Goal: Task Accomplishment & Management: Use online tool/utility

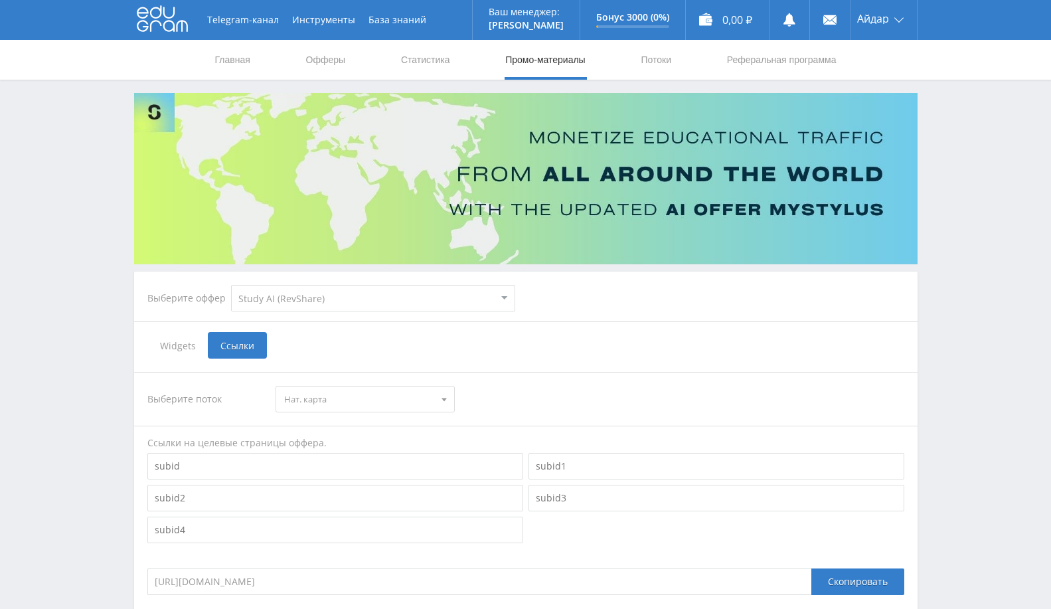
select select "376"
click at [872, 106] on link "Выход" at bounding box center [884, 101] width 66 height 24
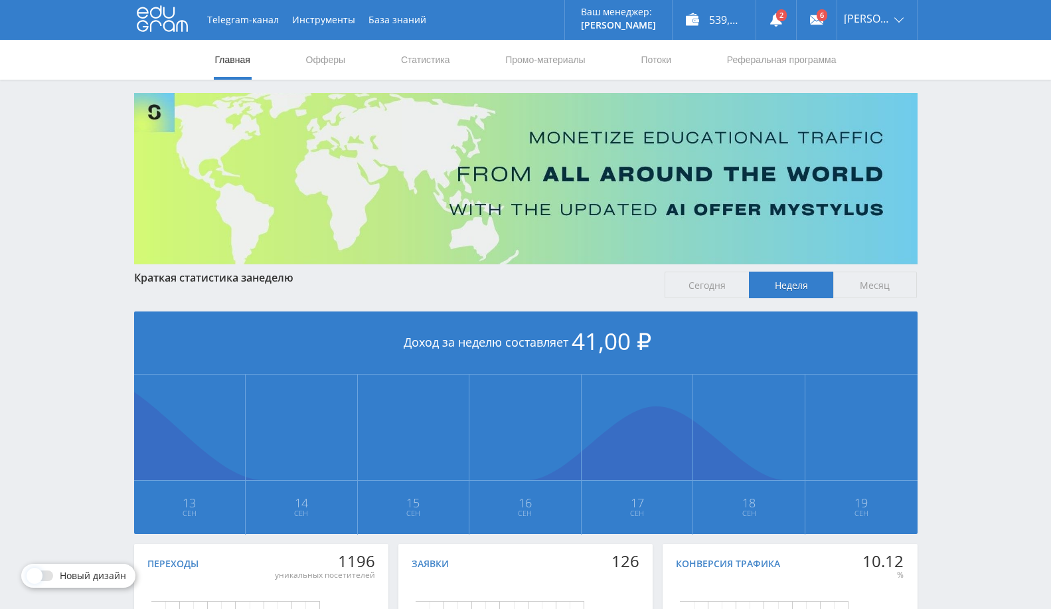
click at [678, 73] on nav "Главная Офферы Статистика Промо-материалы Потоки Реферальная программа" at bounding box center [526, 60] width 624 height 40
click at [662, 58] on link "Потоки" at bounding box center [656, 60] width 33 height 40
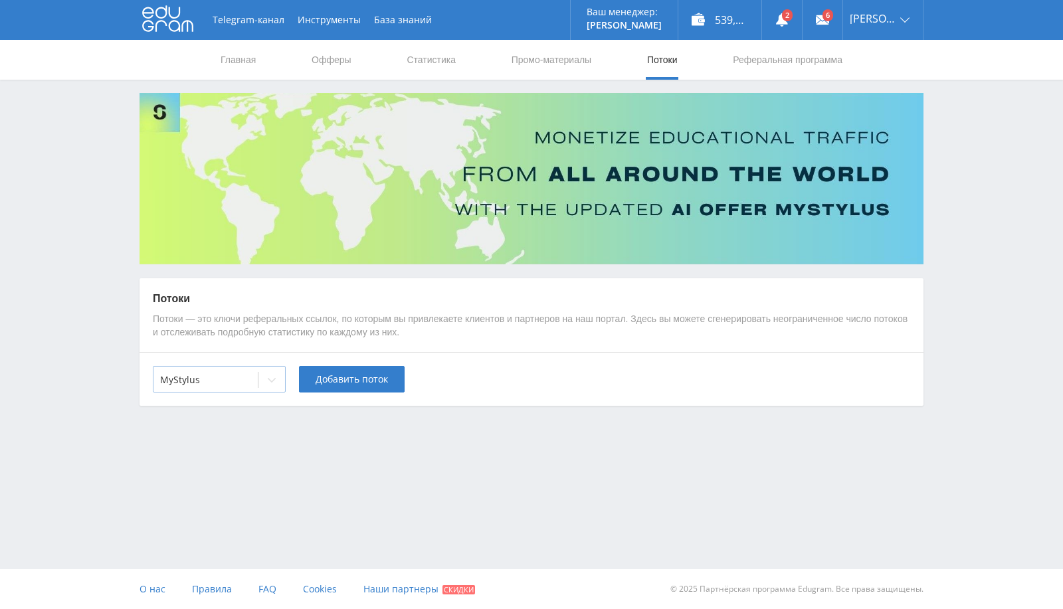
click at [218, 378] on div at bounding box center [205, 379] width 91 height 13
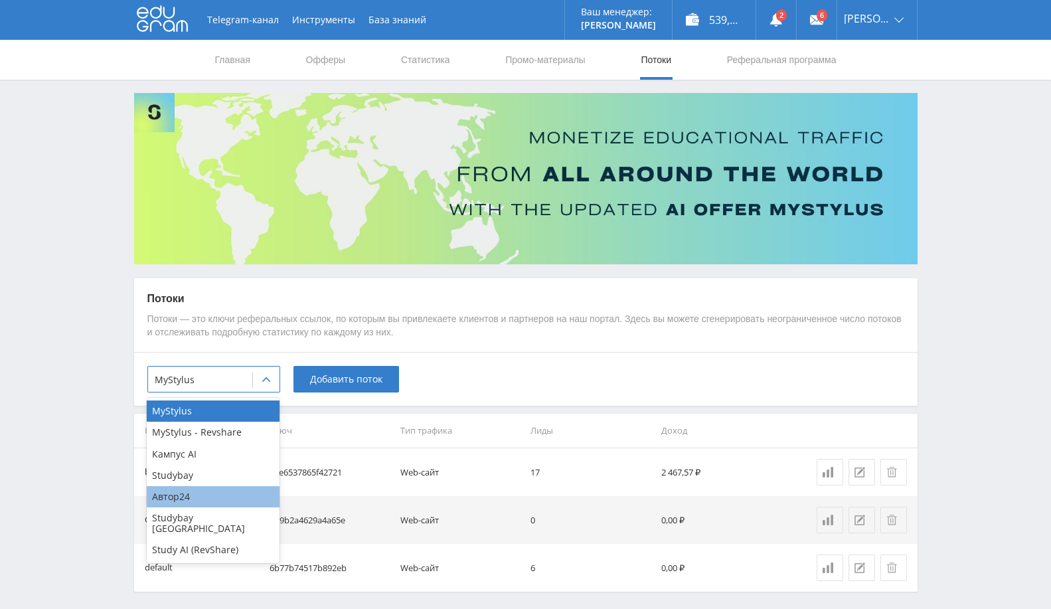
click at [232, 493] on div "Автор24" at bounding box center [213, 496] width 133 height 21
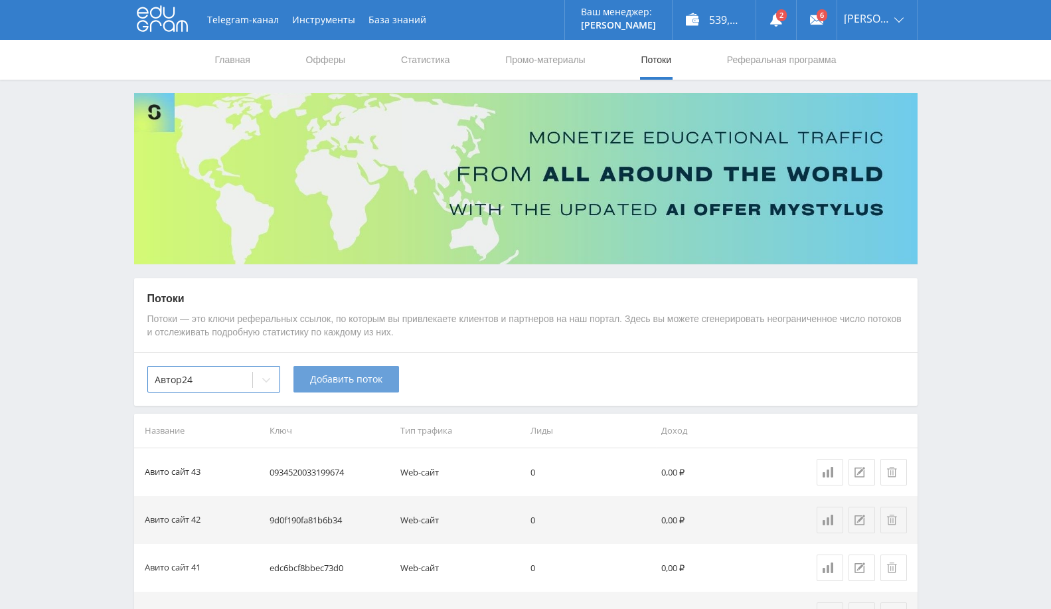
click at [332, 378] on span "Добавить поток" at bounding box center [346, 379] width 72 height 11
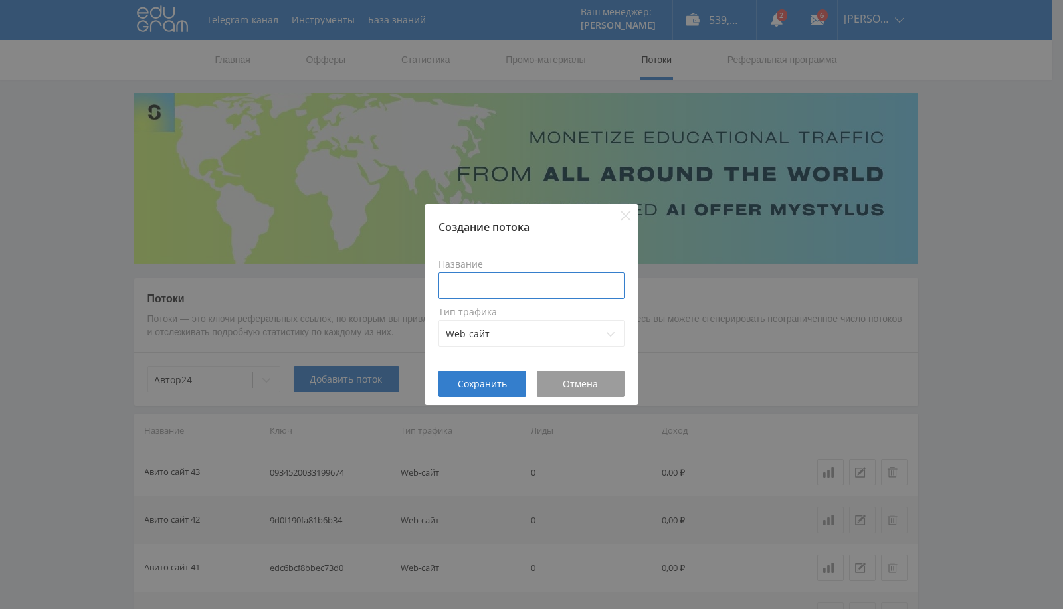
click at [487, 276] on input at bounding box center [531, 285] width 186 height 27
type input "Авито сайт 44"
click at [487, 386] on span "Сохранить" at bounding box center [482, 384] width 49 height 11
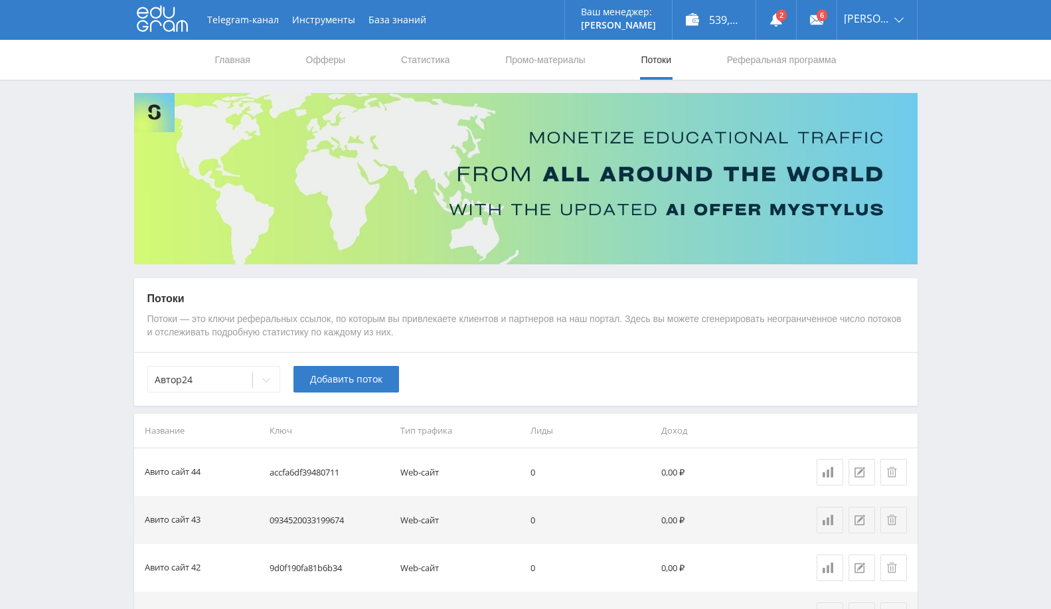
click at [330, 472] on td "accfa6df39480711" at bounding box center [329, 472] width 131 height 48
copy td "accfa6df39480711"
